Goal: Check status: Check status

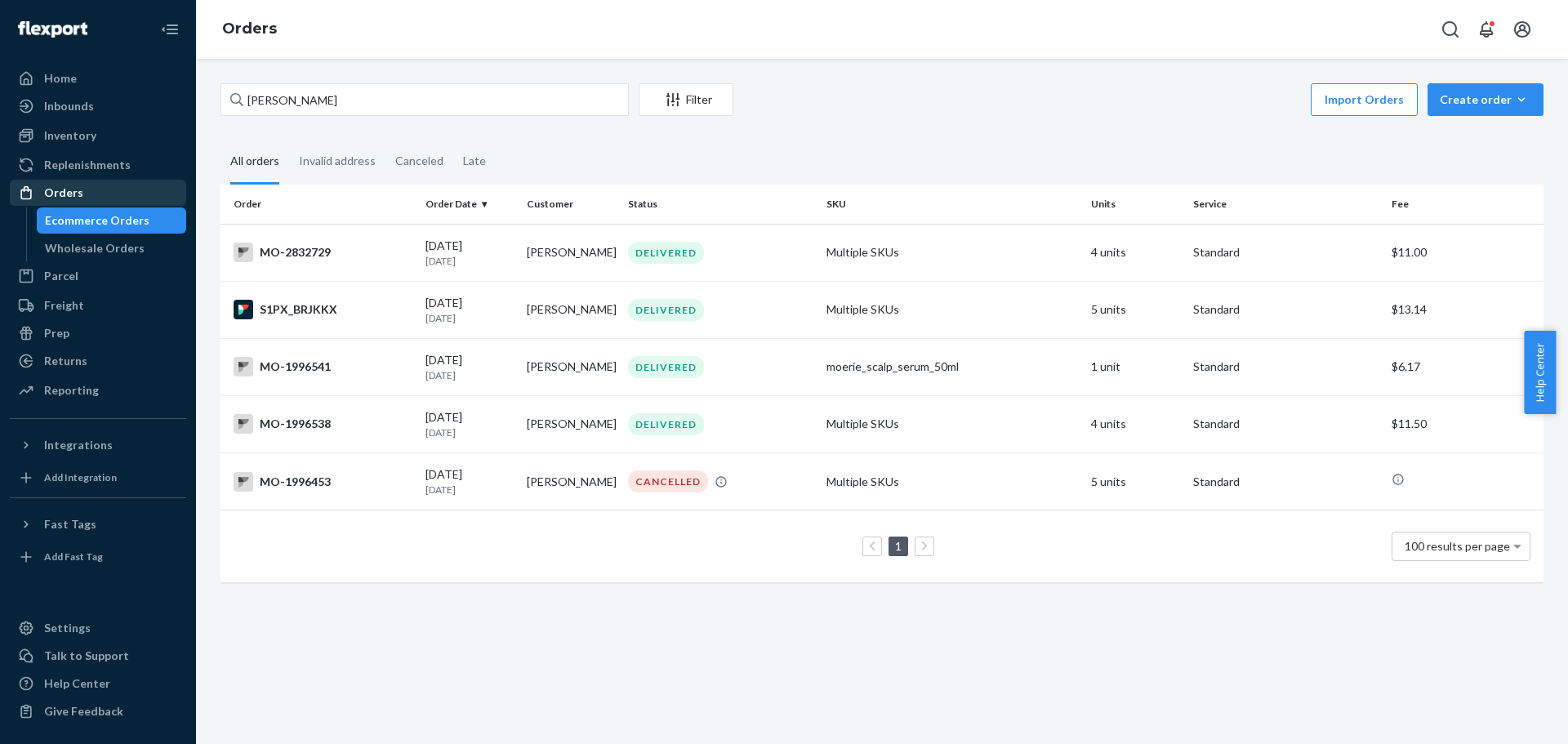
click at [91, 194] on div "Orders" at bounding box center [98, 192] width 173 height 23
click at [448, 101] on input "[PERSON_NAME]" at bounding box center [424, 99] width 408 height 33
paste input "SKBTVHZ_GL"
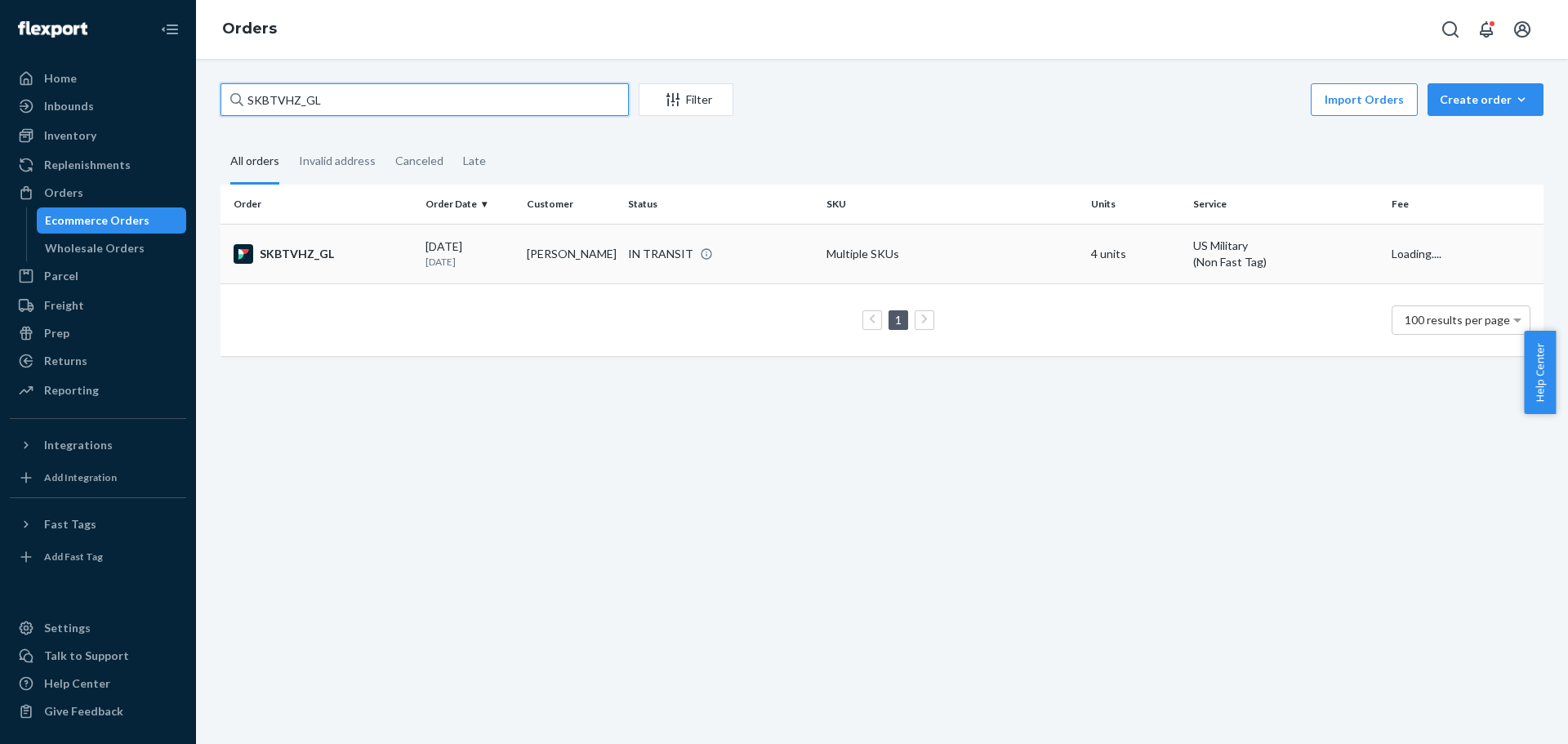
type input "SKBTVHZ_GL"
click at [590, 245] on td "[PERSON_NAME]" at bounding box center [570, 253] width 101 height 59
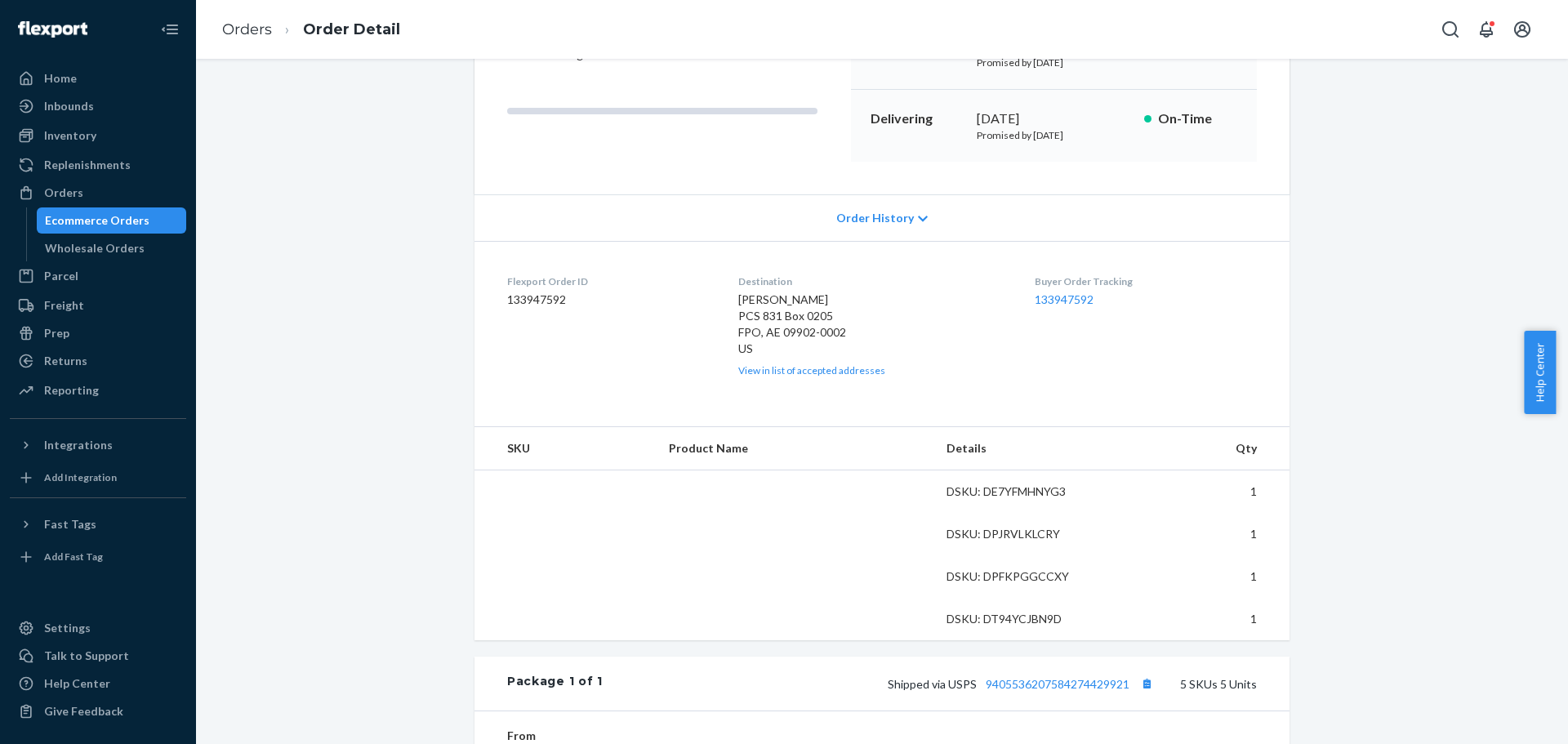
scroll to position [326, 0]
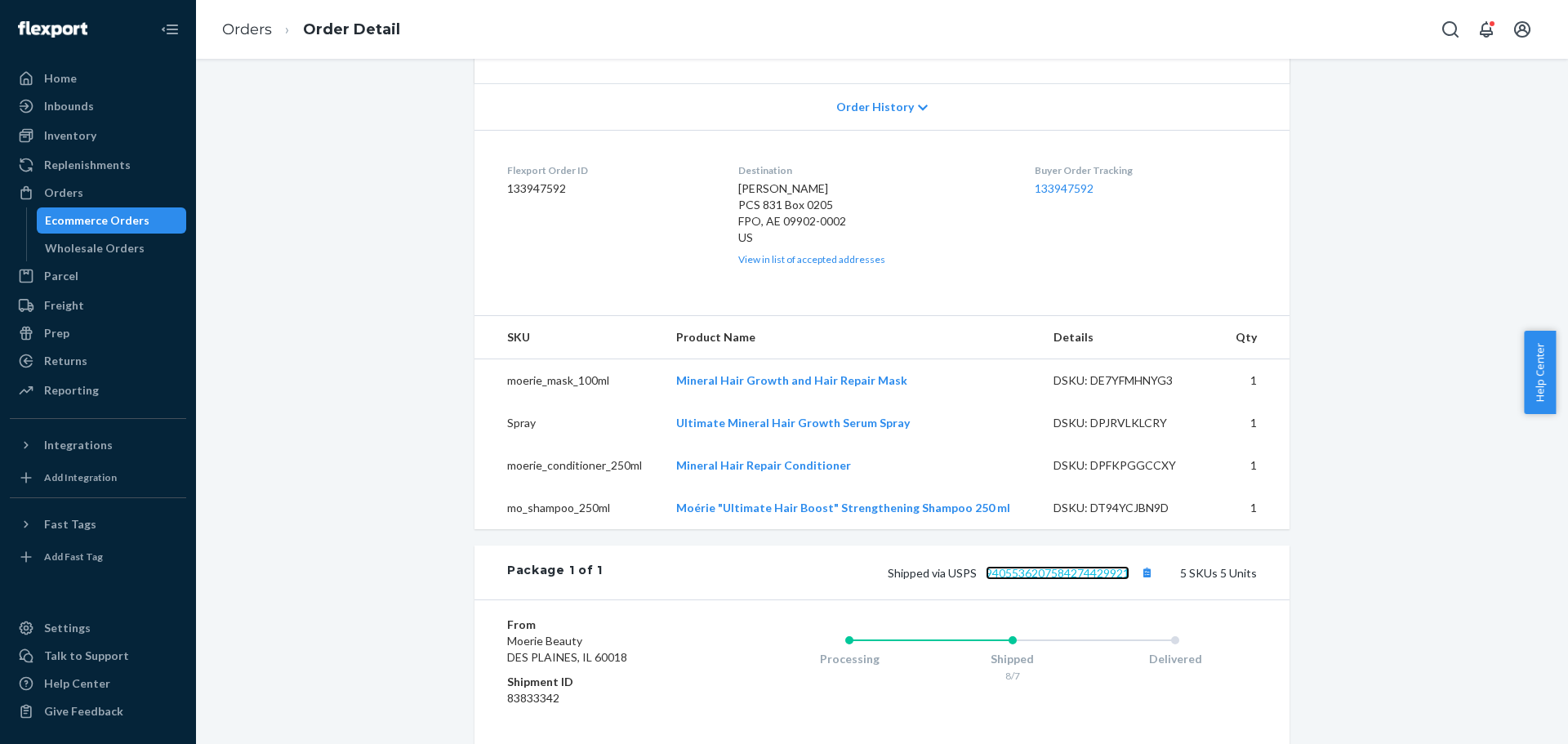
click at [1019, 568] on link "9405536207584274429921" at bounding box center [1058, 573] width 144 height 14
